Goal: Information Seeking & Learning: Learn about a topic

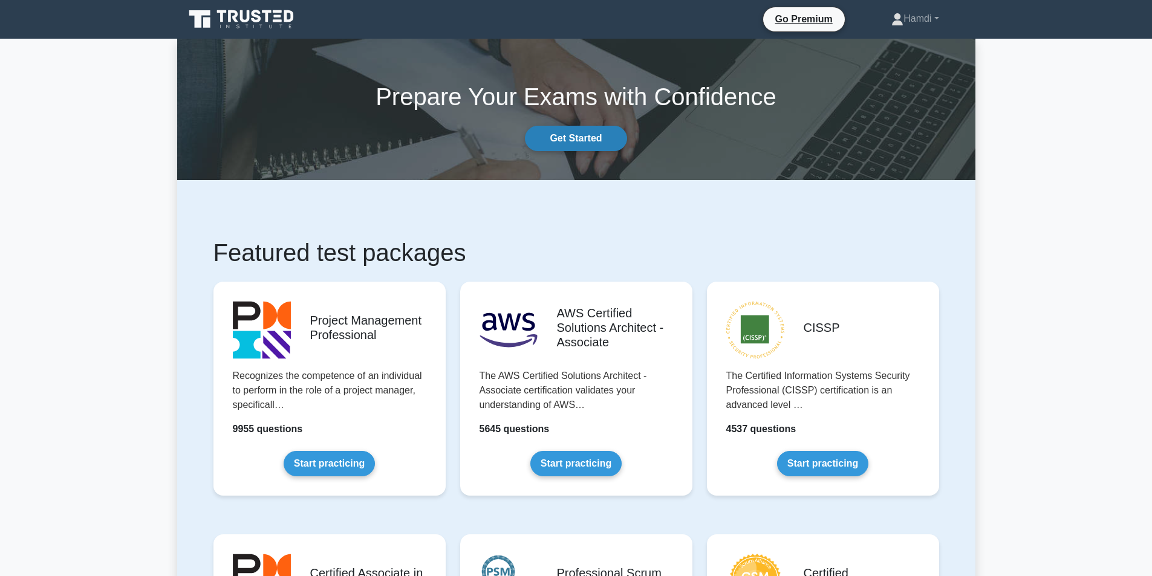
click at [583, 134] on link "Get Started" at bounding box center [576, 138] width 102 height 25
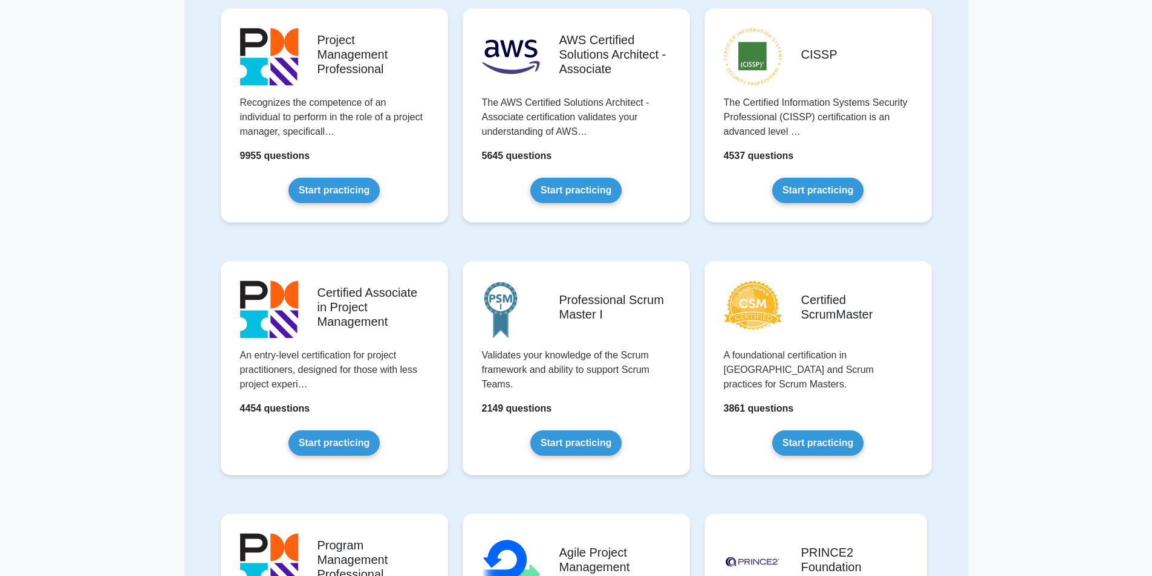
scroll to position [132, 0]
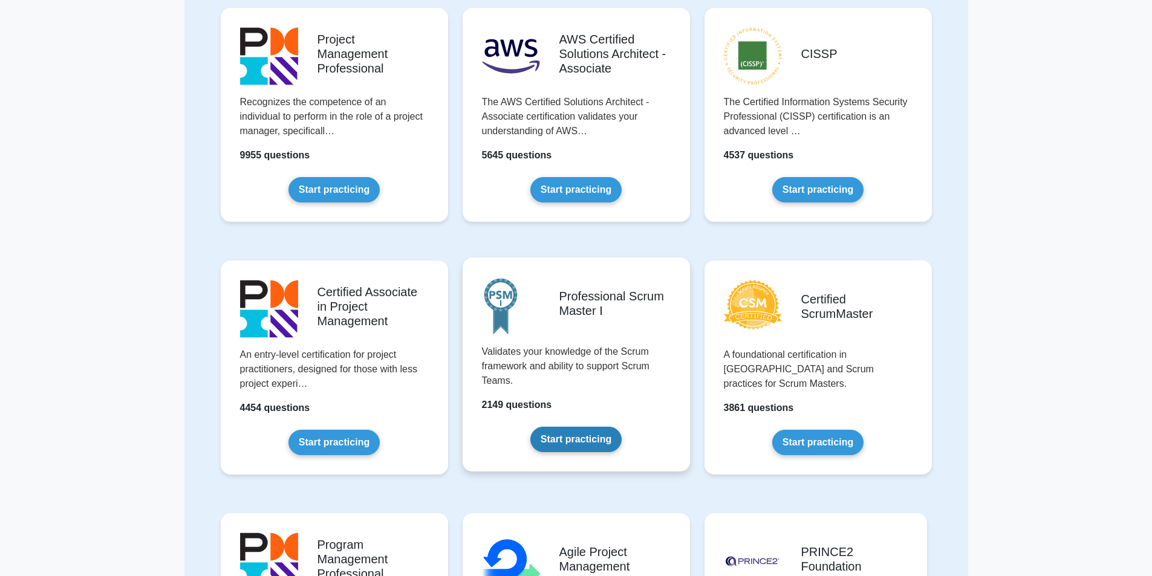
click at [575, 436] on link "Start practicing" at bounding box center [575, 439] width 91 height 25
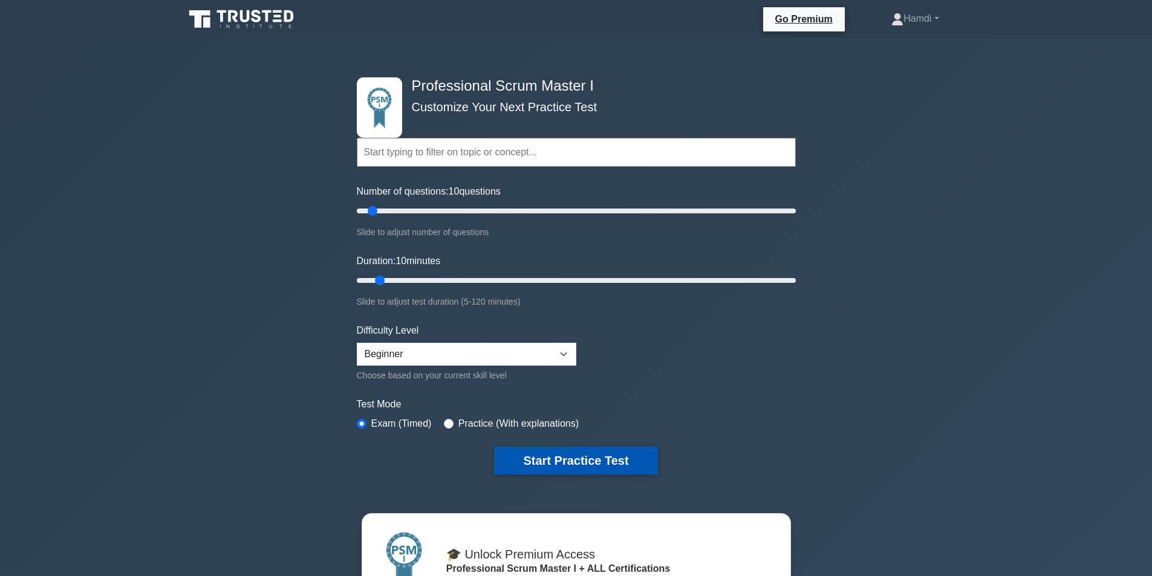
click at [557, 461] on button "Start Practice Test" at bounding box center [575, 461] width 163 height 28
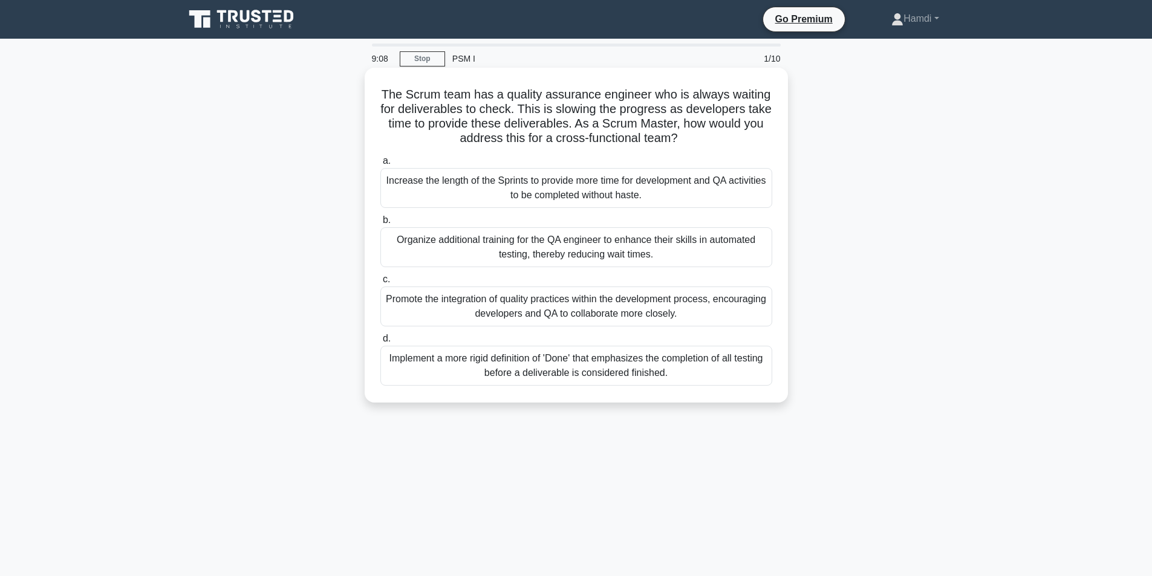
click at [608, 308] on div "Promote the integration of quality practices within the development process, en…" at bounding box center [576, 307] width 392 height 40
click at [380, 284] on input "c. Promote the integration of quality practices within the development process,…" at bounding box center [380, 280] width 0 height 8
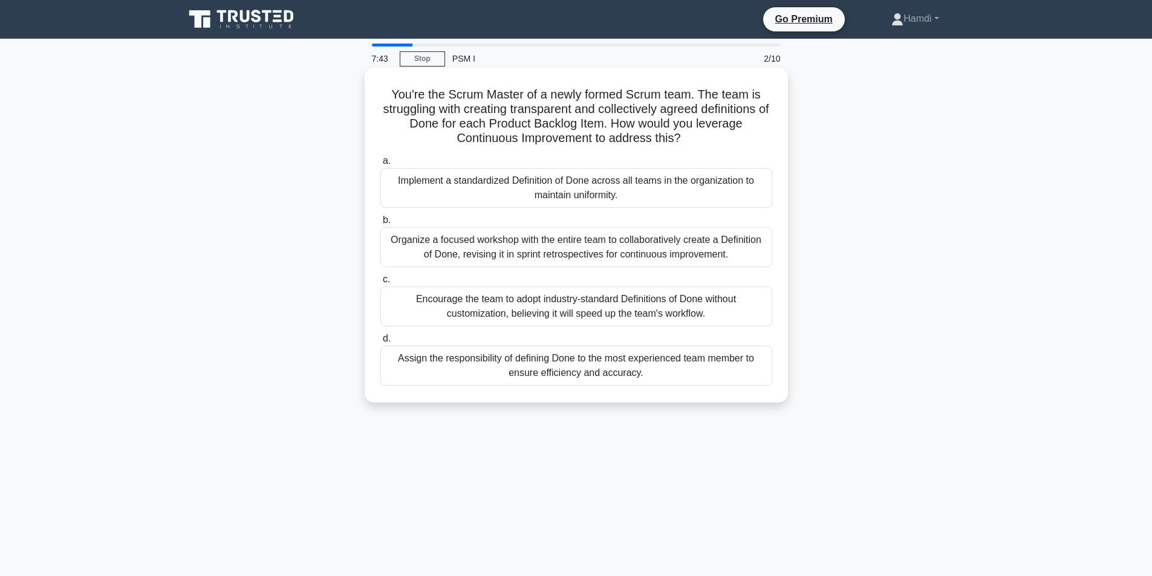
click at [601, 253] on div "Organize a focused workshop with the entire team to collaboratively create a De…" at bounding box center [576, 247] width 392 height 40
click at [380, 224] on input "b. Organize a focused workshop with the entire team to collaboratively create a…" at bounding box center [380, 220] width 0 height 8
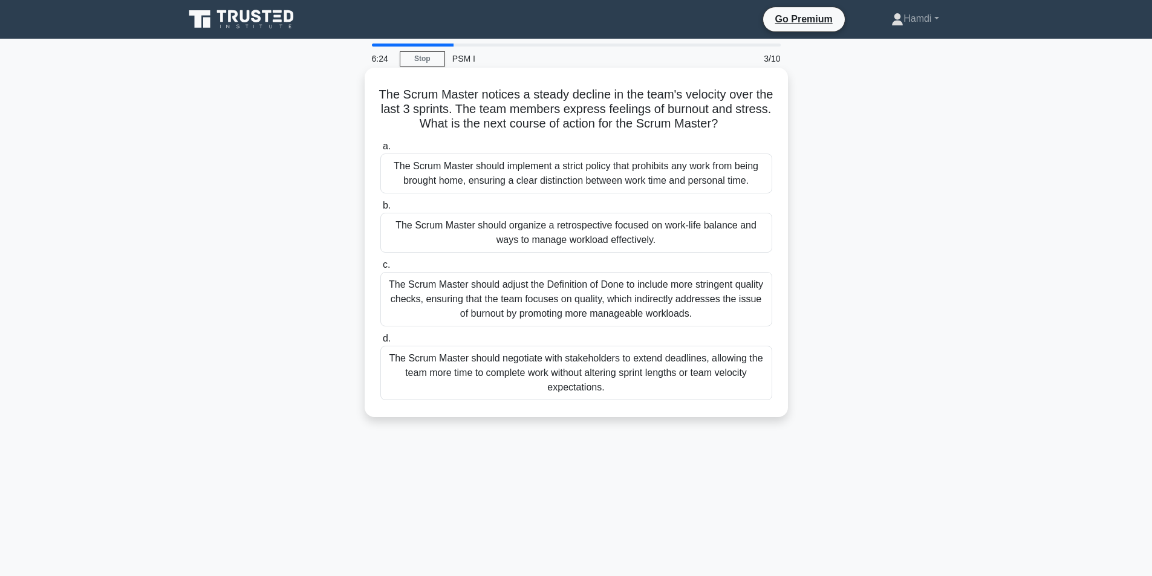
click at [674, 235] on div "The Scrum Master should organize a retrospective focused on work-life balance a…" at bounding box center [576, 233] width 392 height 40
click at [380, 210] on input "b. The Scrum Master should organize a retrospective focused on work-life balanc…" at bounding box center [380, 206] width 0 height 8
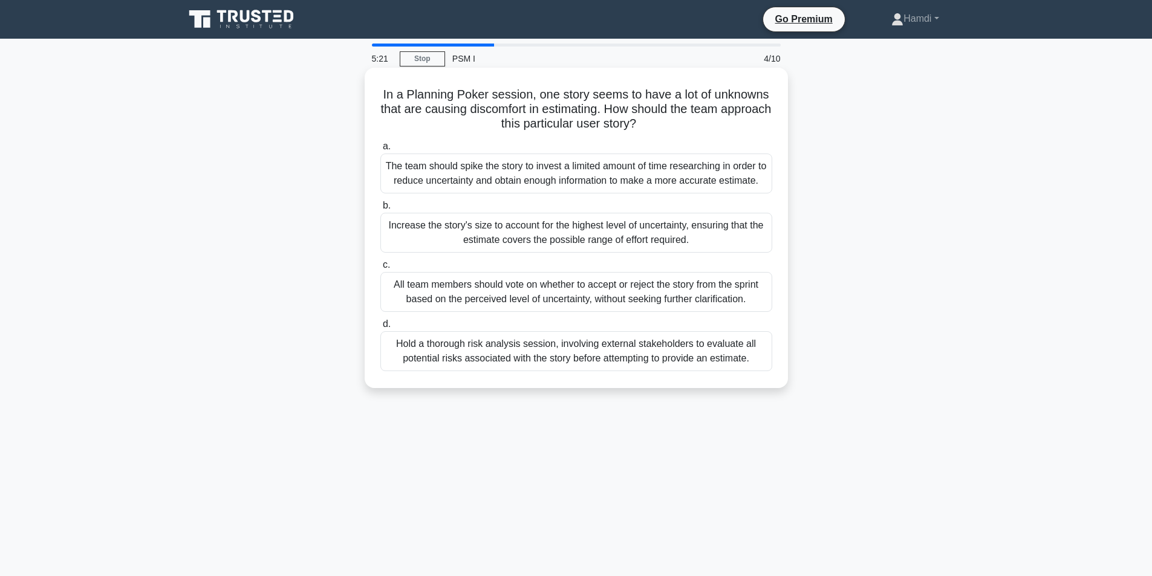
click at [695, 168] on div "The team should spike the story to invest a limited amount of time researching …" at bounding box center [576, 174] width 392 height 40
click at [380, 151] on input "a. The team should spike the story to invest a limited amount of time researchi…" at bounding box center [380, 147] width 0 height 8
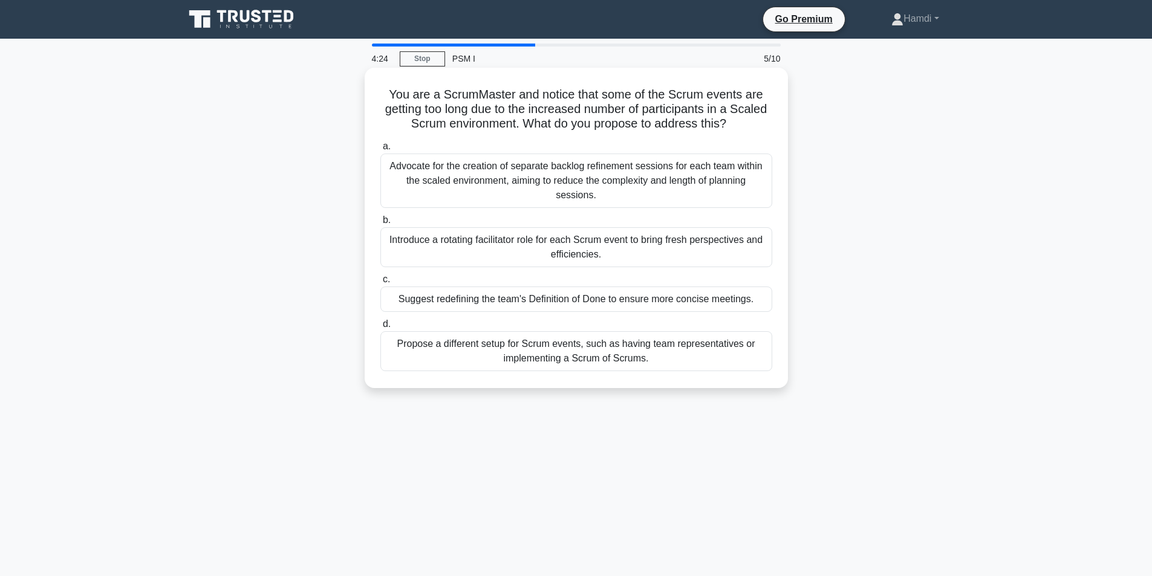
click at [611, 358] on div "Propose a different setup for Scrum events, such as having team representatives…" at bounding box center [576, 351] width 392 height 40
click at [380, 328] on input "d. Propose a different setup for Scrum events, such as having team representati…" at bounding box center [380, 324] width 0 height 8
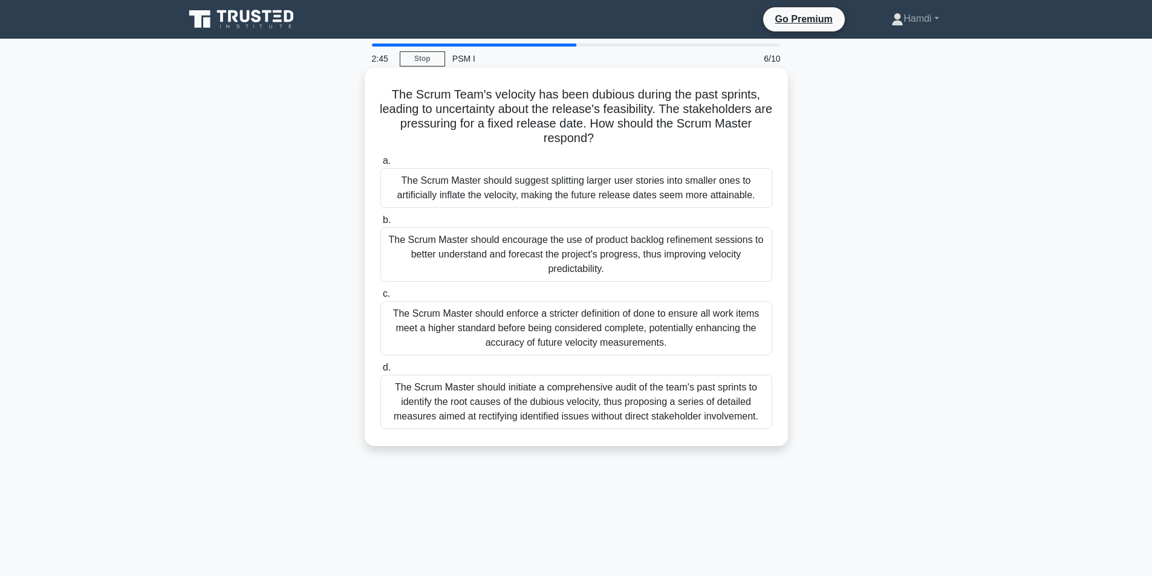
click at [711, 247] on div "The Scrum Master should encourage the use of product backlog refinement session…" at bounding box center [576, 254] width 392 height 54
click at [380, 224] on input "b. The Scrum Master should encourage the use of product backlog refinement sess…" at bounding box center [380, 220] width 0 height 8
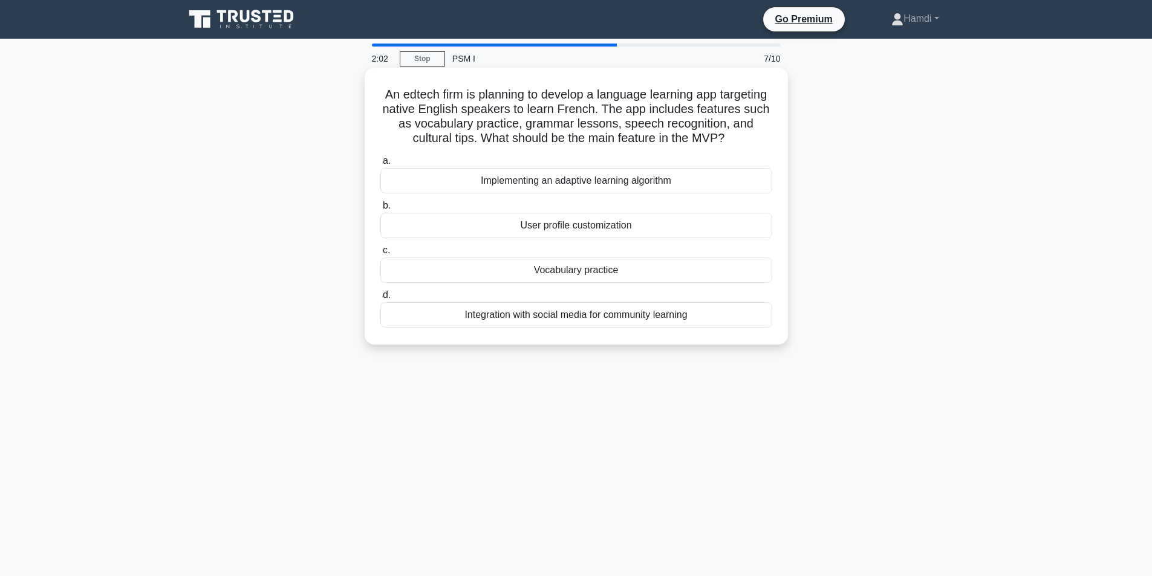
click at [687, 282] on div "Vocabulary practice" at bounding box center [576, 270] width 392 height 25
click at [380, 255] on input "c. Vocabulary practice" at bounding box center [380, 251] width 0 height 8
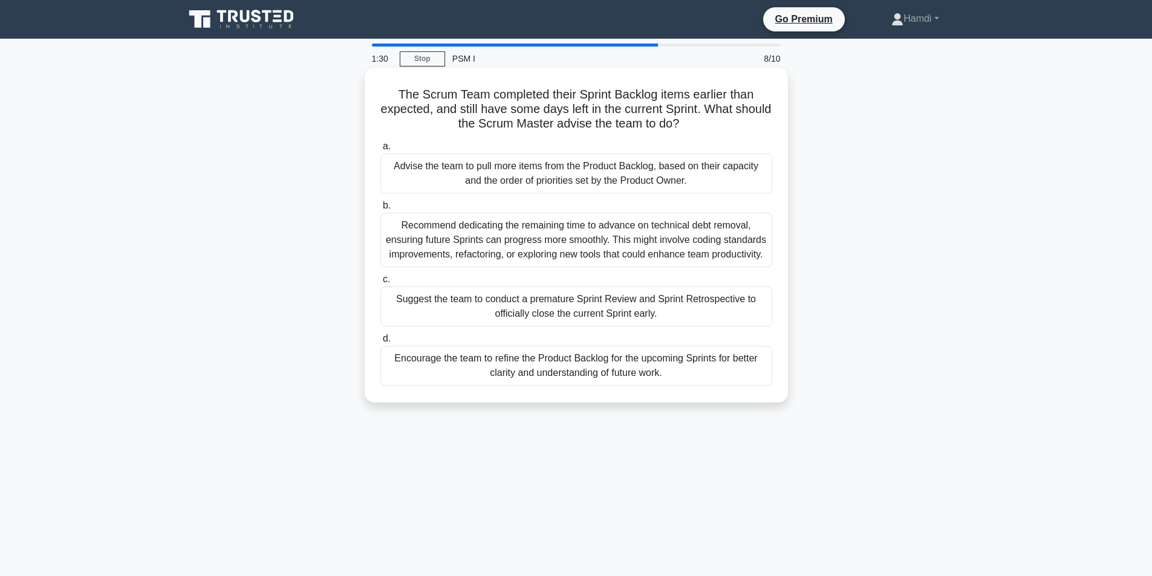
click at [591, 167] on div "Advise the team to pull more items from the Product Backlog, based on their cap…" at bounding box center [576, 174] width 392 height 40
click at [380, 151] on input "a. Advise the team to pull more items from the Product Backlog, based on their …" at bounding box center [380, 147] width 0 height 8
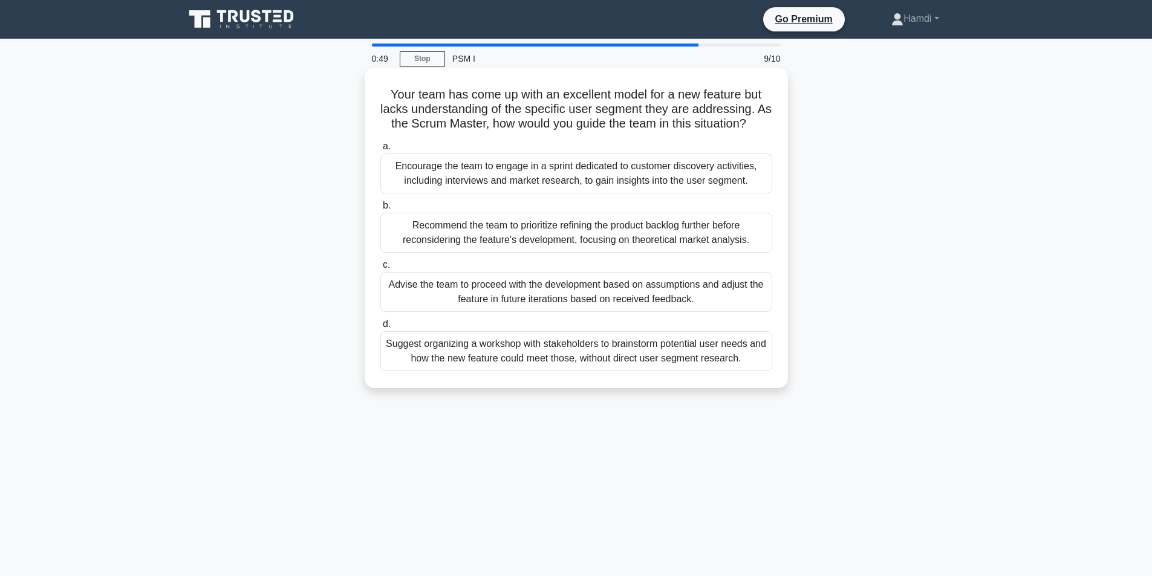
click at [619, 371] on div "Suggest organizing a workshop with stakeholders to brainstorm potential user ne…" at bounding box center [576, 351] width 392 height 40
click at [380, 328] on input "d. Suggest organizing a workshop with stakeholders to brainstorm potential user…" at bounding box center [380, 324] width 0 height 8
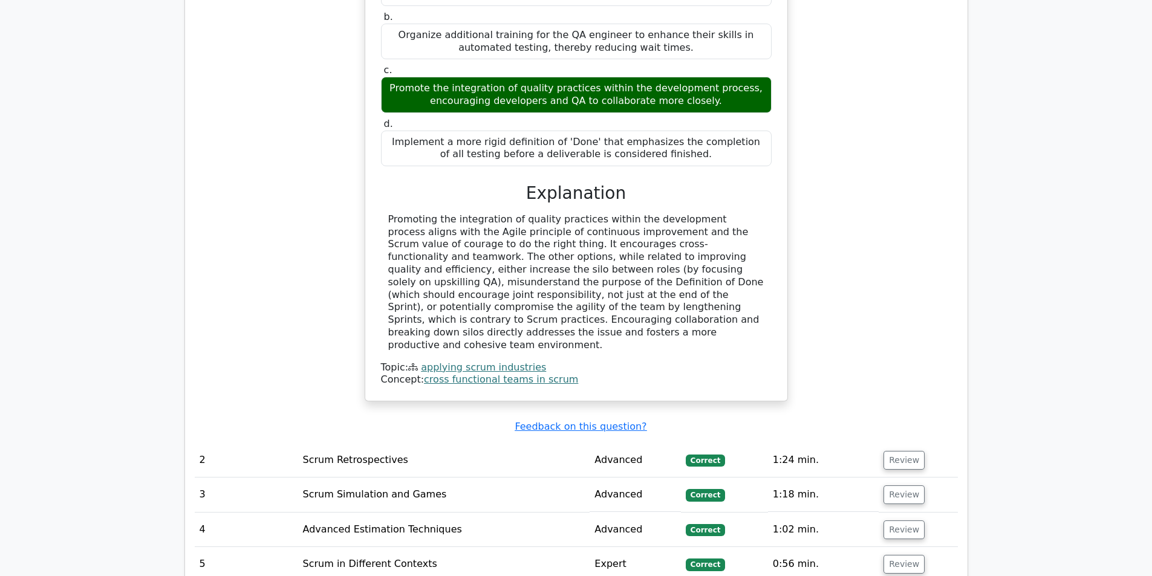
scroll to position [1270, 0]
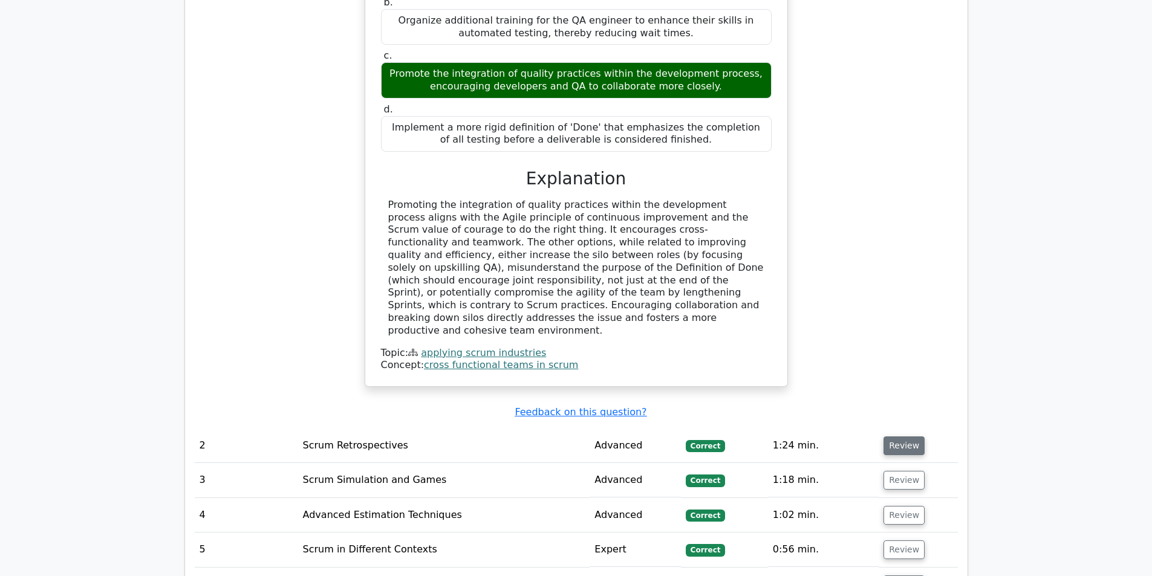
click at [904, 437] on button "Review" at bounding box center [903, 446] width 41 height 19
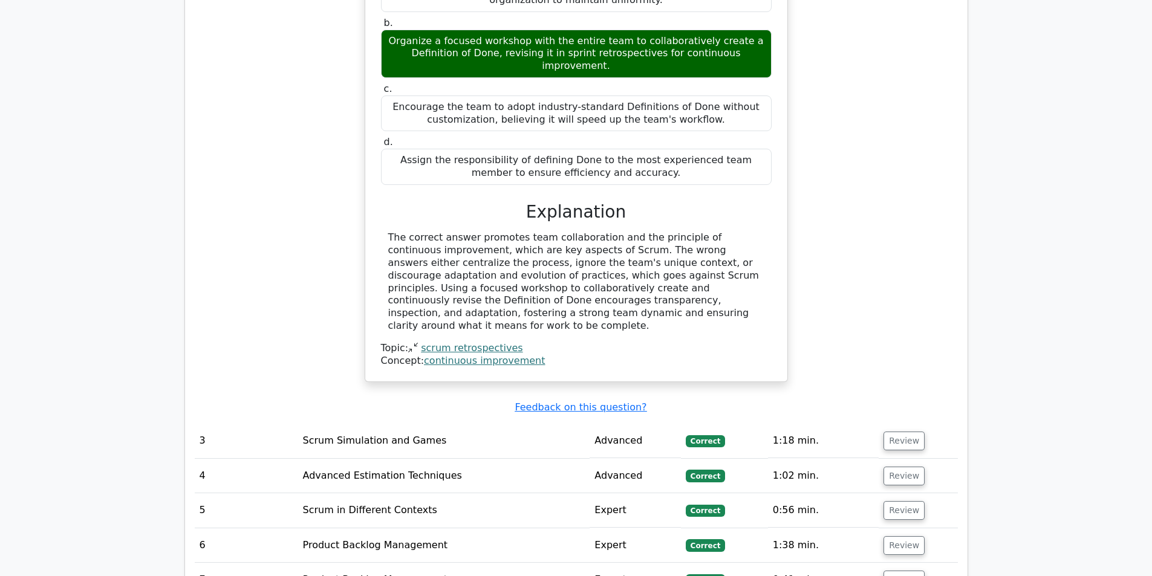
scroll to position [1974, 0]
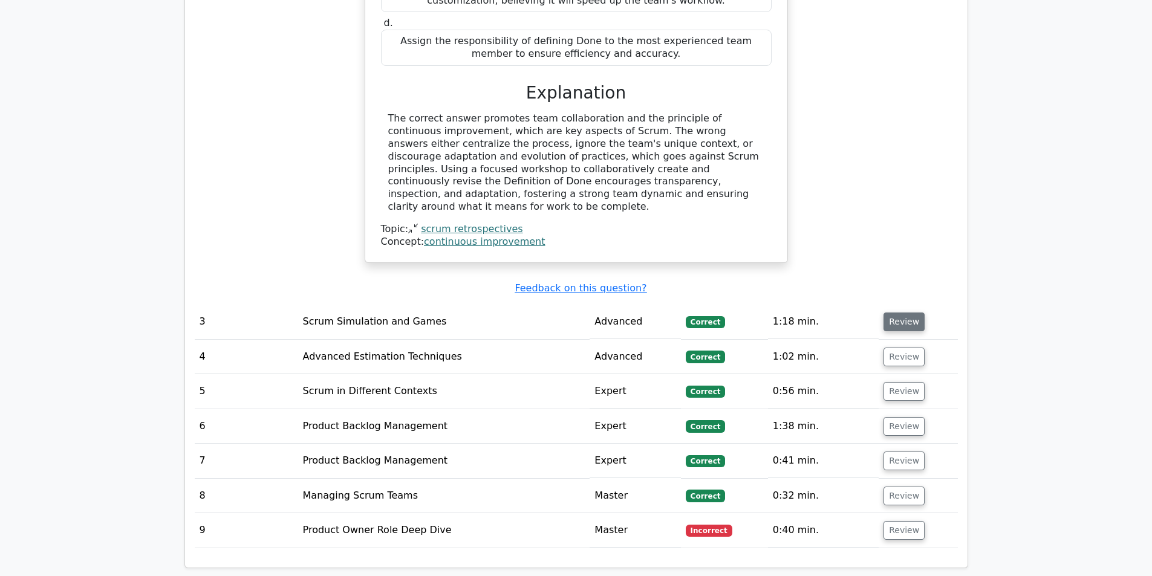
click at [906, 313] on button "Review" at bounding box center [903, 322] width 41 height 19
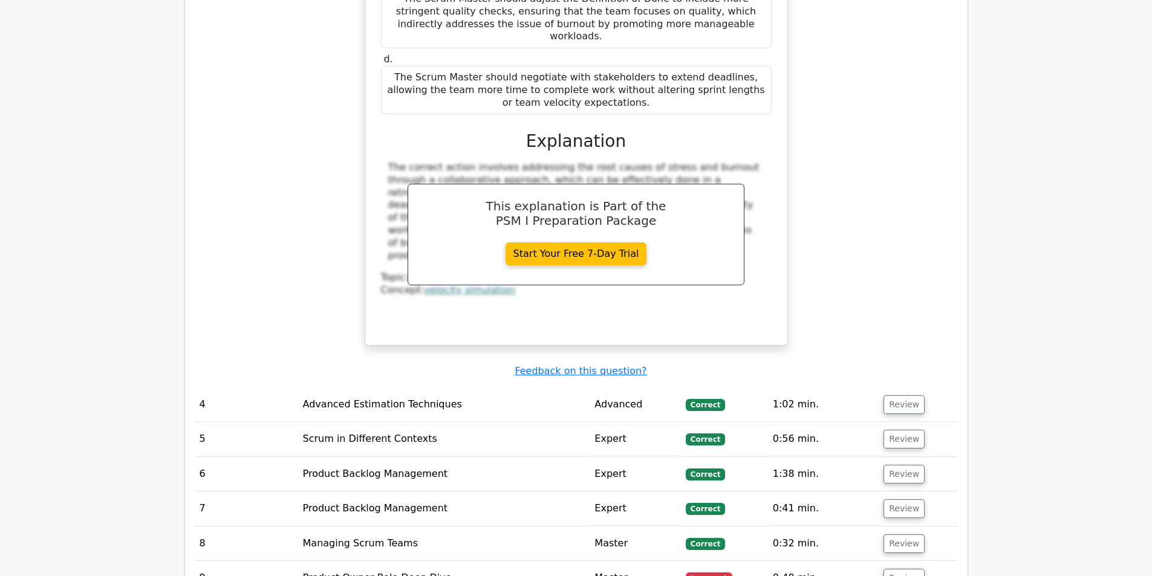
scroll to position [2554, 0]
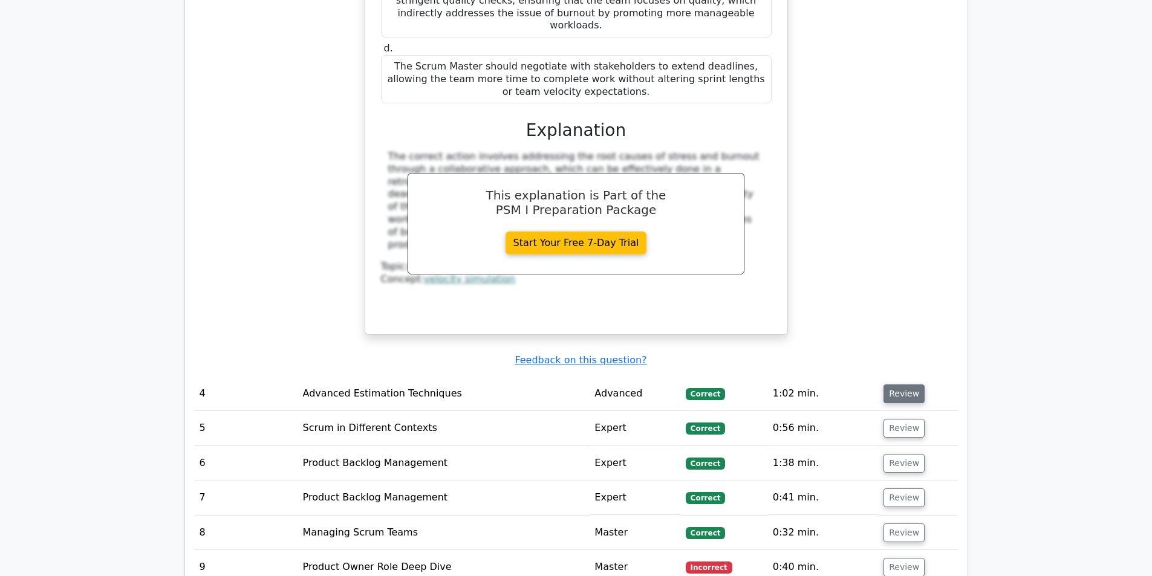
click at [903, 385] on button "Review" at bounding box center [903, 394] width 41 height 19
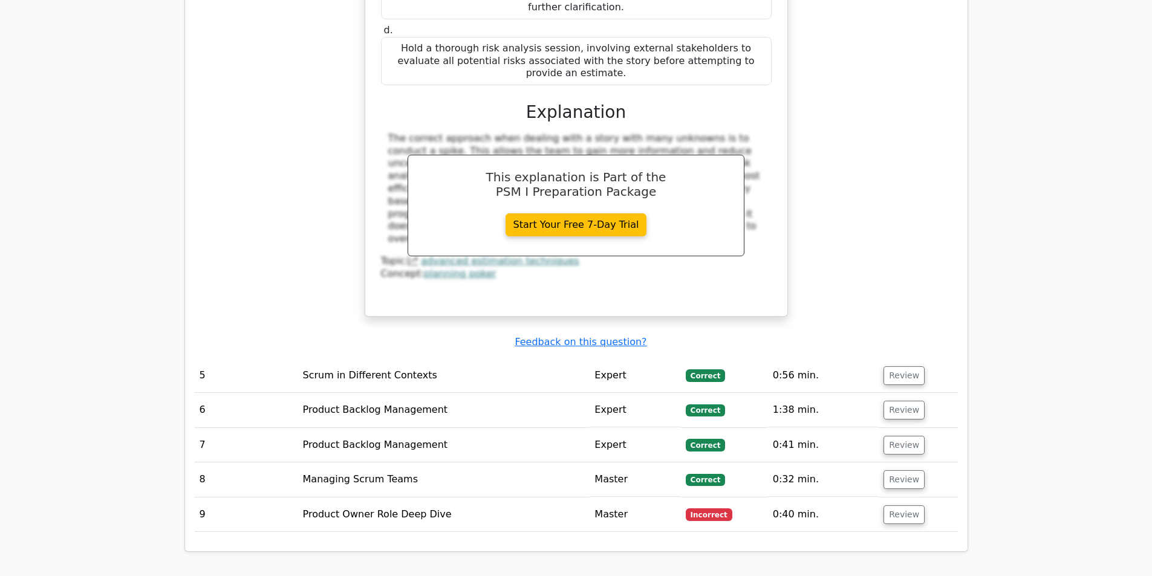
scroll to position [3224, 0]
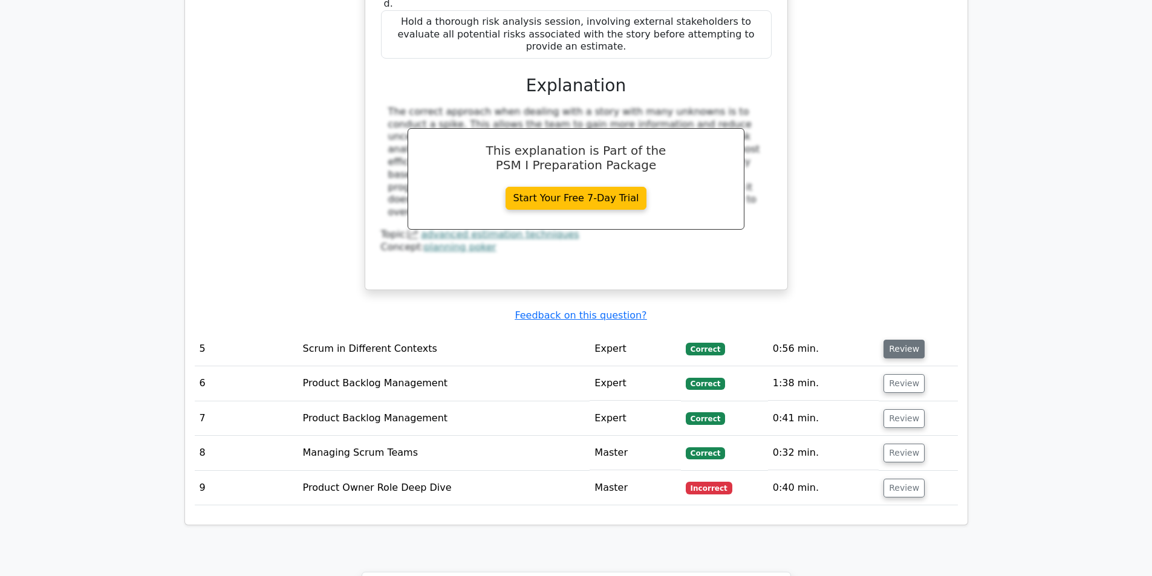
click at [903, 340] on button "Review" at bounding box center [903, 349] width 41 height 19
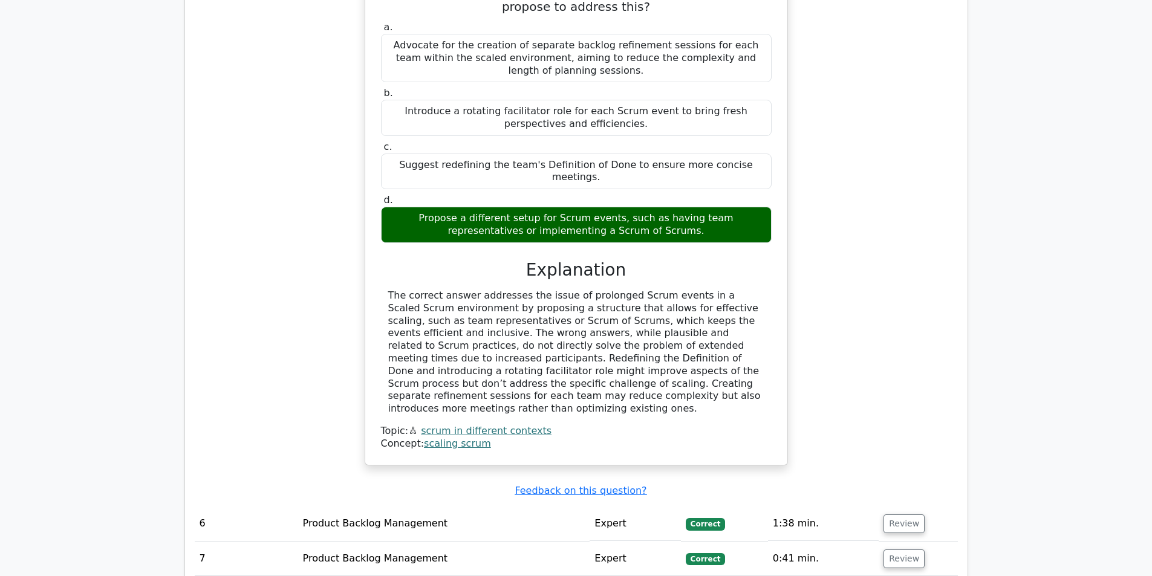
scroll to position [3668, 0]
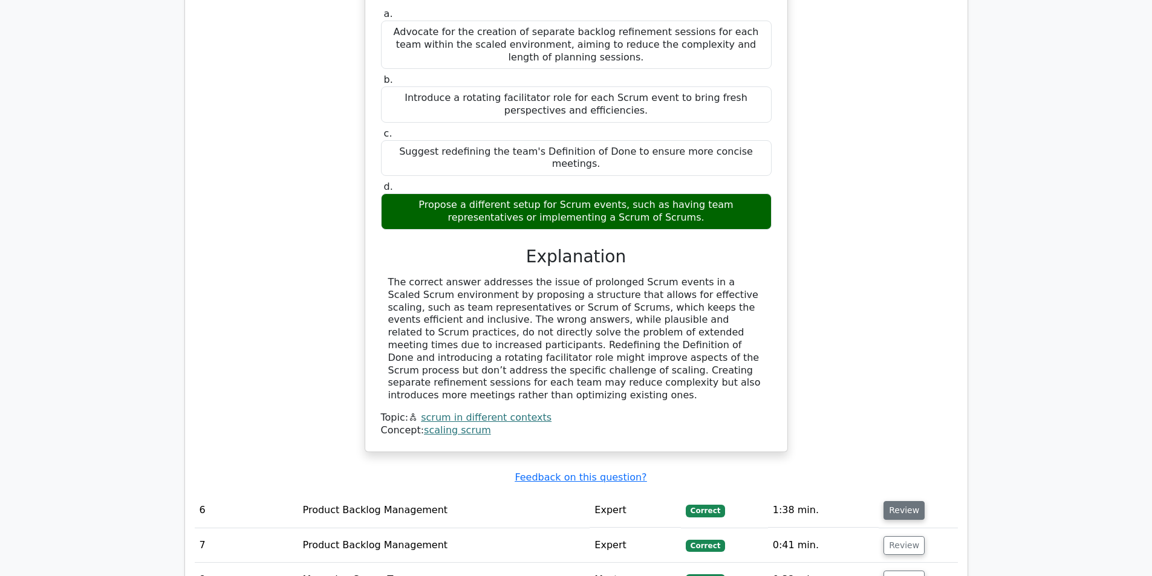
click at [903, 501] on button "Review" at bounding box center [903, 510] width 41 height 19
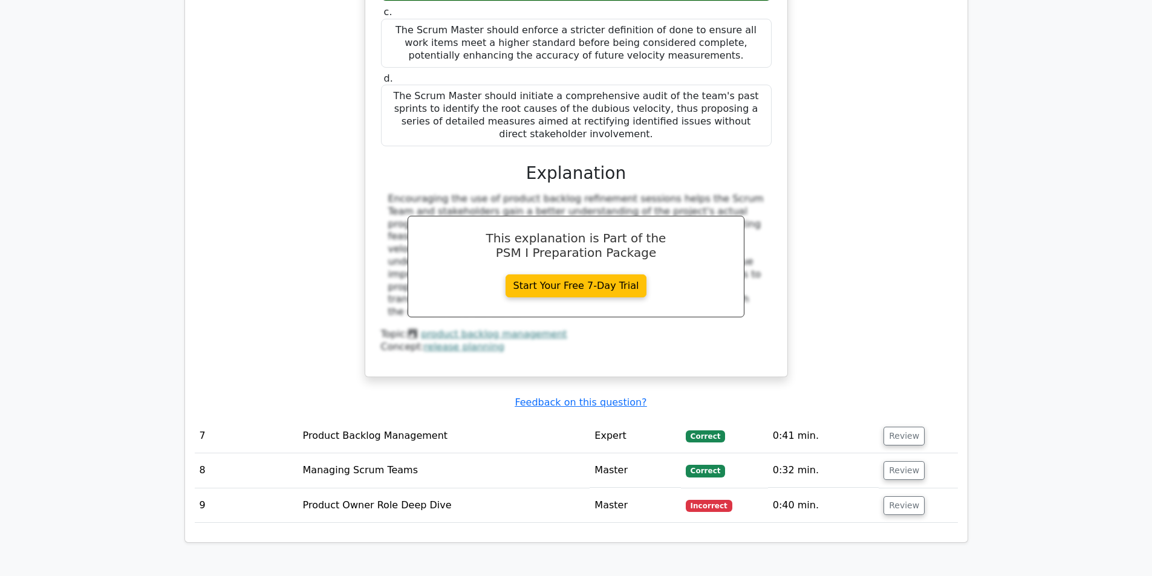
scroll to position [4422, 0]
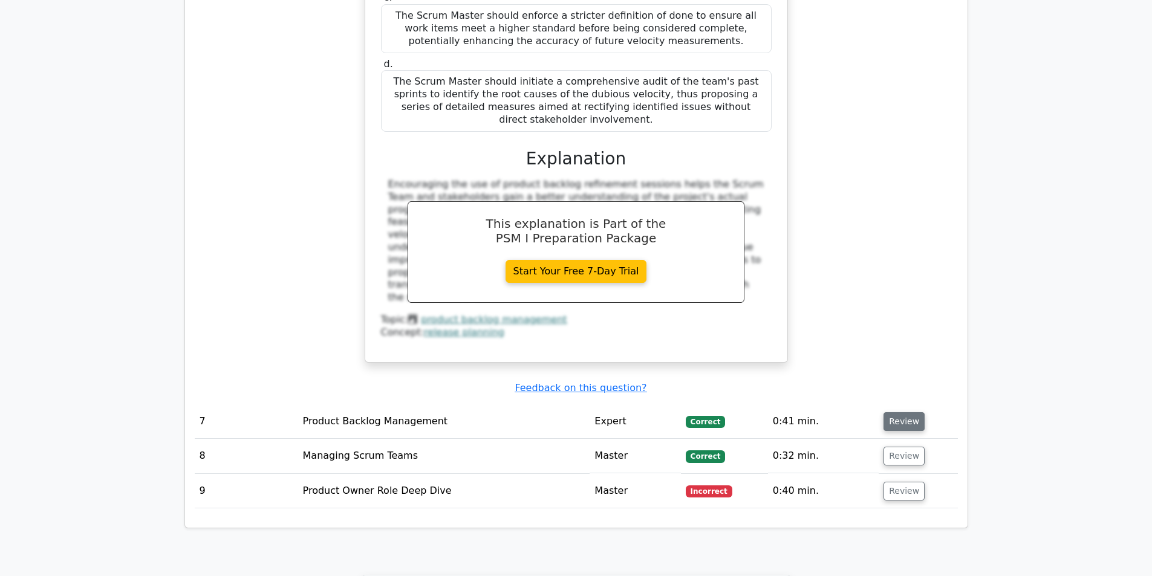
click at [891, 412] on button "Review" at bounding box center [903, 421] width 41 height 19
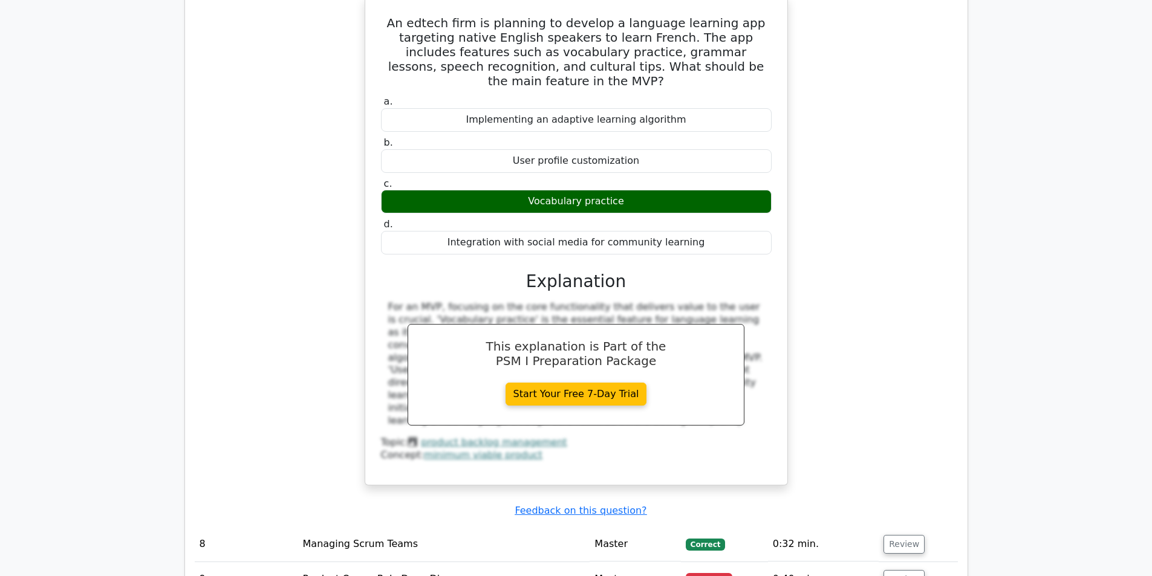
scroll to position [4875, 0]
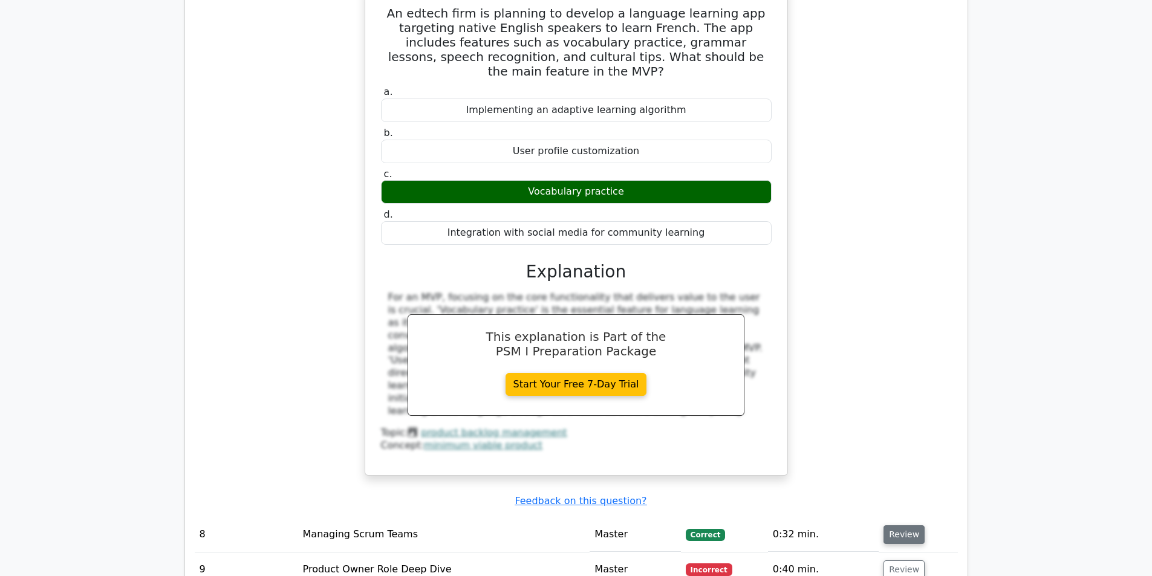
click at [883, 525] on button "Review" at bounding box center [903, 534] width 41 height 19
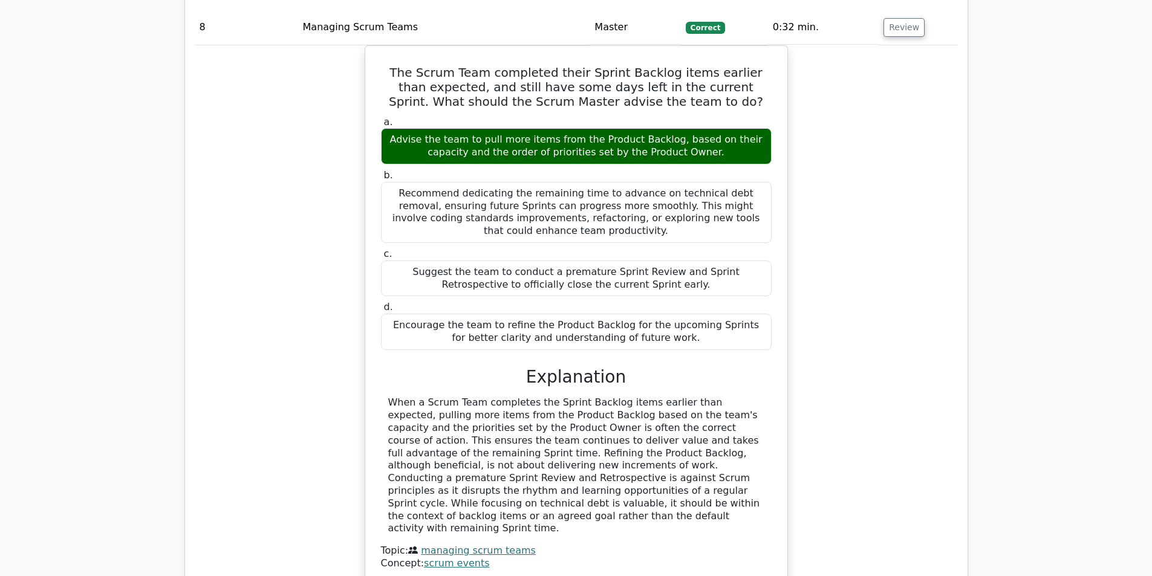
scroll to position [5392, 0]
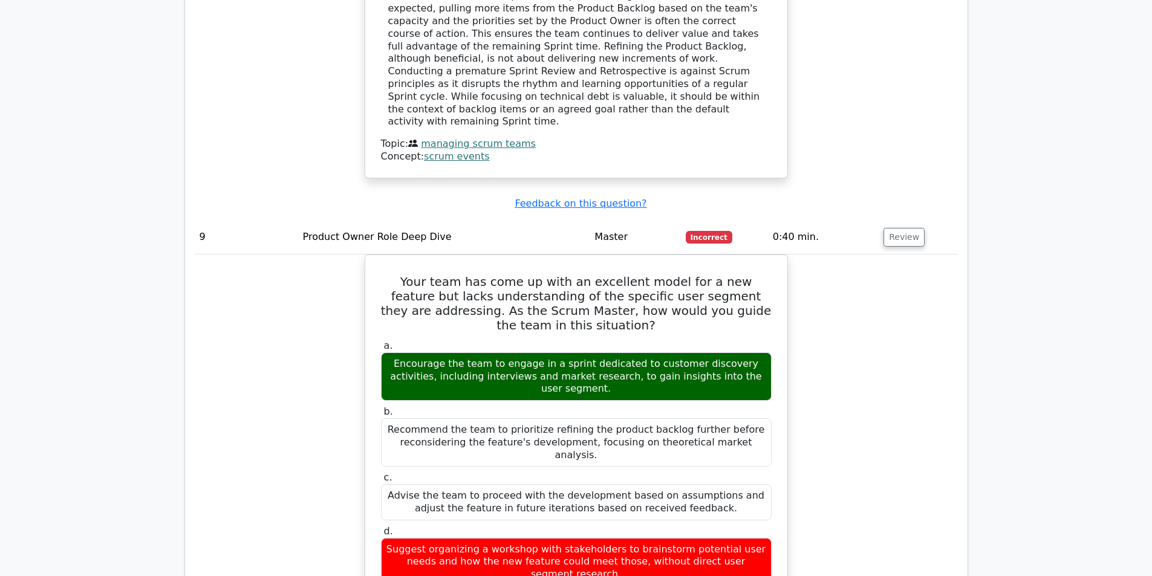
scroll to position [5661, 0]
